Goal: Information Seeking & Learning: Learn about a topic

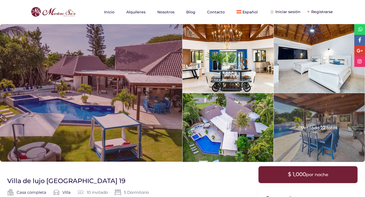
click at [48, 92] on div at bounding box center [91, 93] width 182 height 138
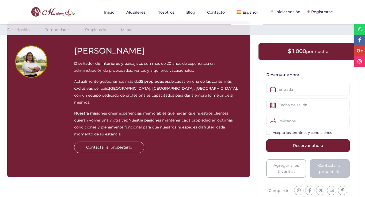
scroll to position [743, 0]
